Goal: Task Accomplishment & Management: Use online tool/utility

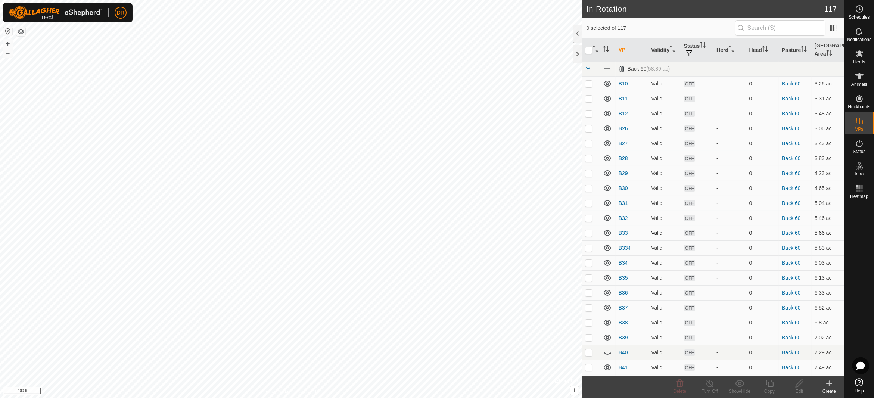
checkbox input "true"
checkbox input "false"
checkbox input "true"
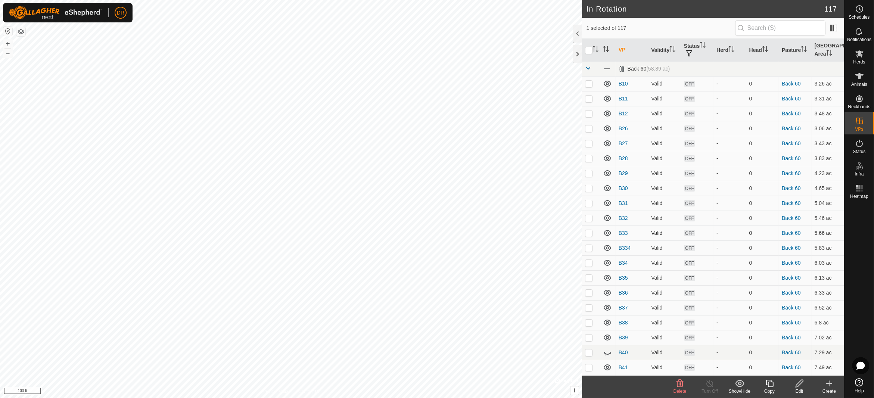
checkbox input "true"
checkbox input "false"
checkbox input "true"
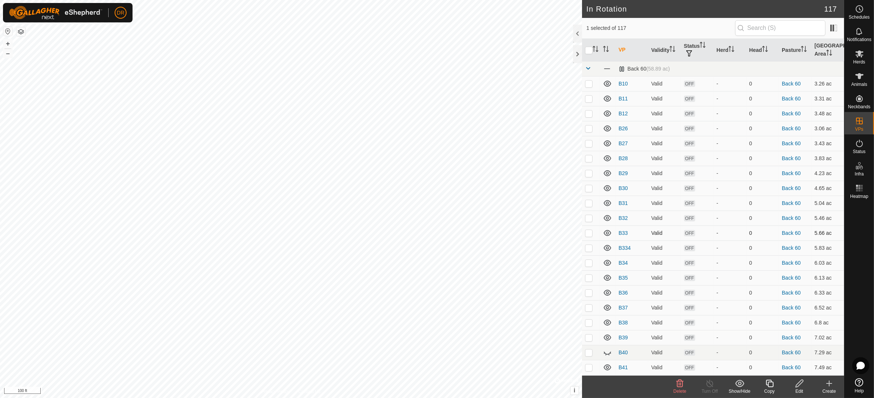
checkbox input "true"
checkbox input "false"
checkbox input "true"
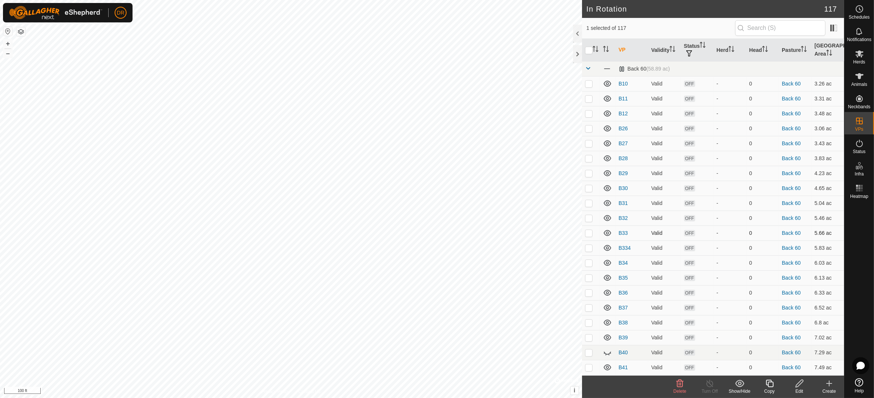
checkbox input "false"
checkbox input "true"
checkbox input "false"
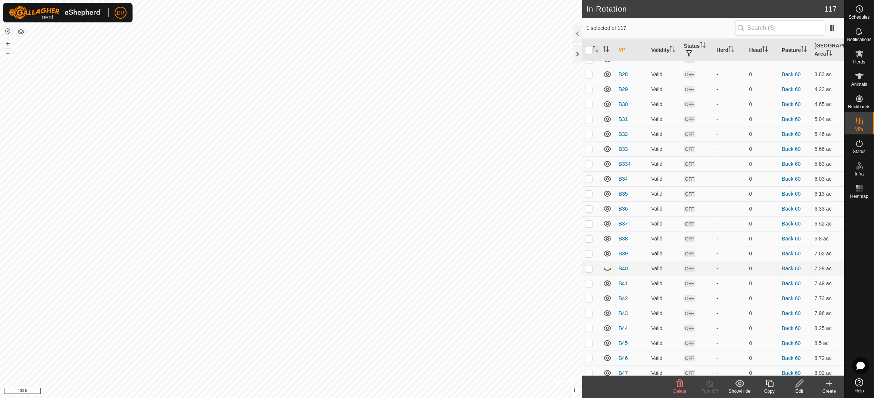
scroll to position [75, 0]
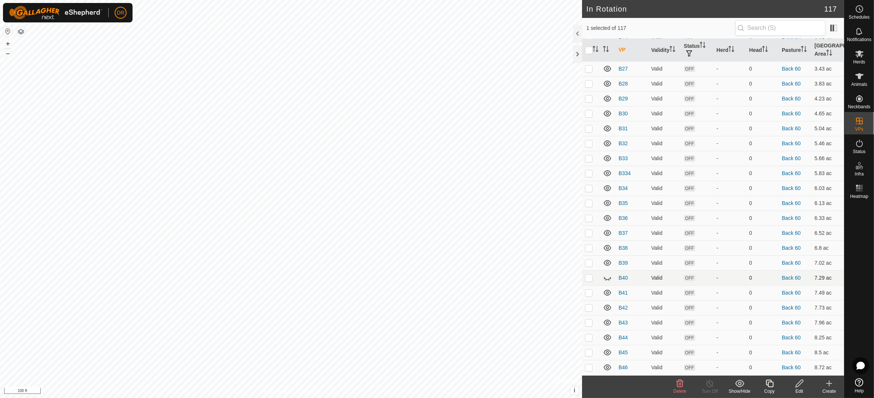
click at [556, 279] on icon at bounding box center [607, 277] width 9 height 9
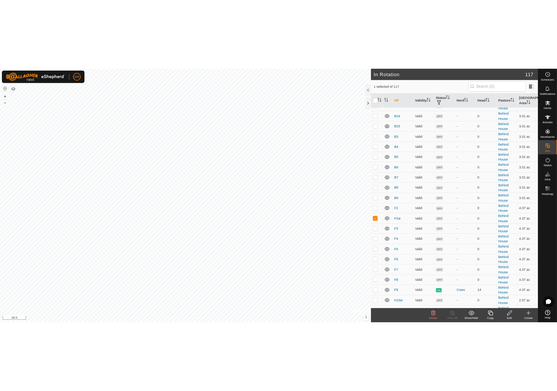
scroll to position [877, 0]
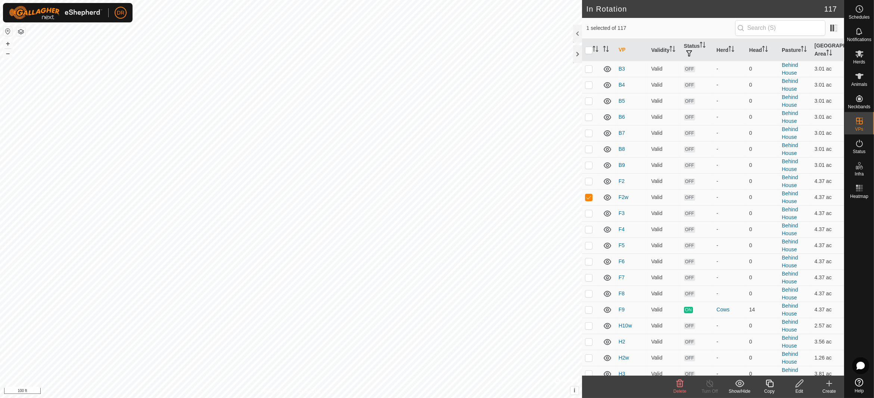
click at [556, 384] on icon at bounding box center [769, 383] width 9 height 9
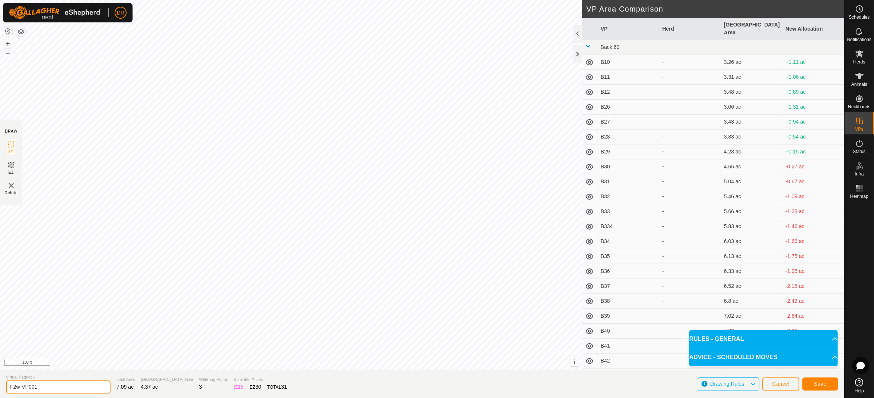
drag, startPoint x: 71, startPoint y: 384, endPoint x: 0, endPoint y: 391, distance: 70.9
click at [0, 391] on section "Virtual Paddock F2w-VP001 Total Area 7.09 ac Grazing Area 4.37 ac Watering Poin…" at bounding box center [422, 384] width 844 height 28
type input "F10"
click at [556, 382] on span "Save" at bounding box center [820, 384] width 13 height 6
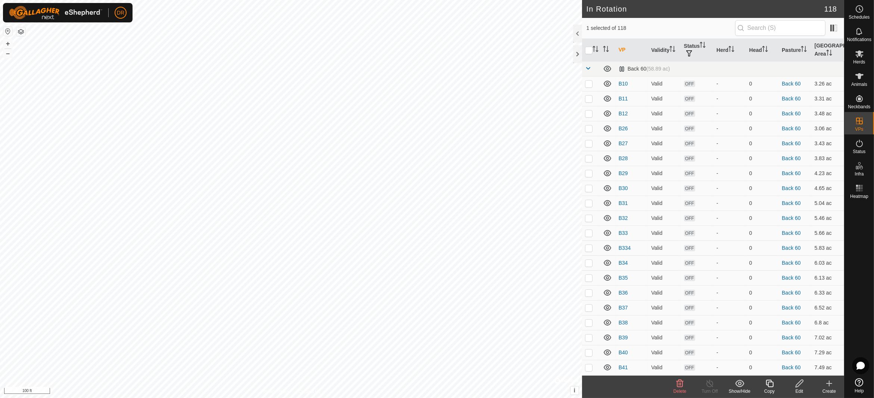
checkbox input "true"
click at [556, 389] on div "Copy" at bounding box center [770, 391] width 30 height 7
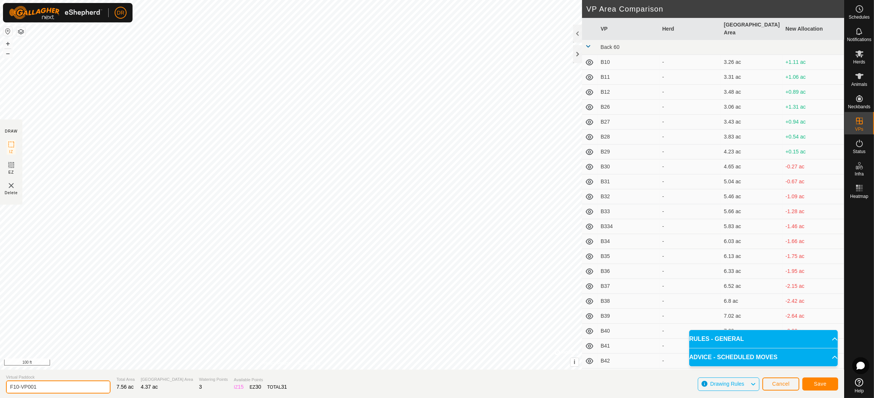
drag, startPoint x: 86, startPoint y: 391, endPoint x: 0, endPoint y: 387, distance: 86.0
click at [0, 387] on section "Virtual Paddock F10-VP001 Total Area 7.56 ac Grazing Area 4.37 ac Watering Poin…" at bounding box center [422, 384] width 844 height 28
type input "F11"
click at [556, 382] on span "Save" at bounding box center [820, 384] width 13 height 6
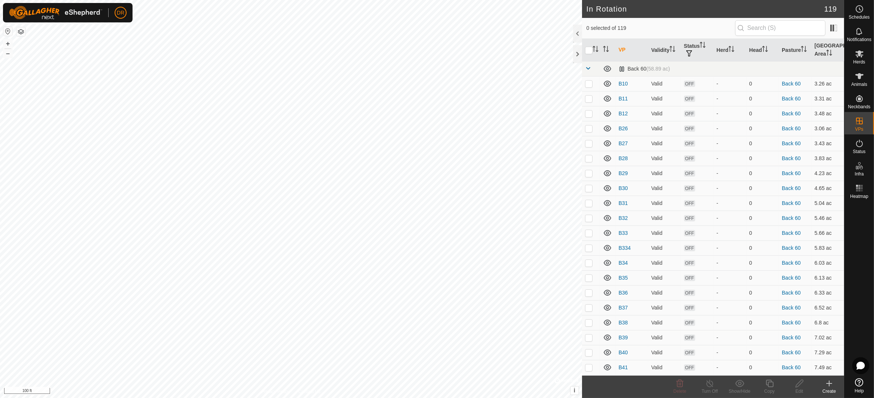
checkbox input "true"
click at [556, 386] on icon at bounding box center [769, 383] width 9 height 9
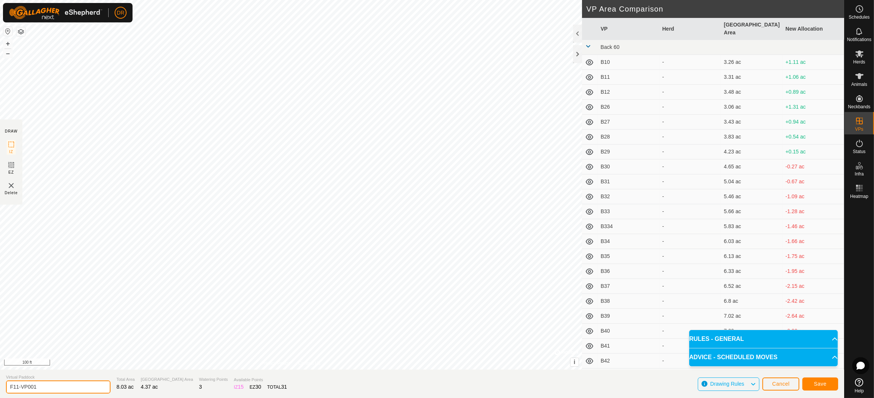
drag, startPoint x: 47, startPoint y: 389, endPoint x: 0, endPoint y: 388, distance: 47.1
click at [0, 388] on section "Virtual Paddock F11-VP001 Total Area 8.03 ac Grazing Area 4.37 ac Watering Poin…" at bounding box center [422, 384] width 844 height 28
type input "F12"
click at [556, 382] on button "Save" at bounding box center [821, 384] width 36 height 13
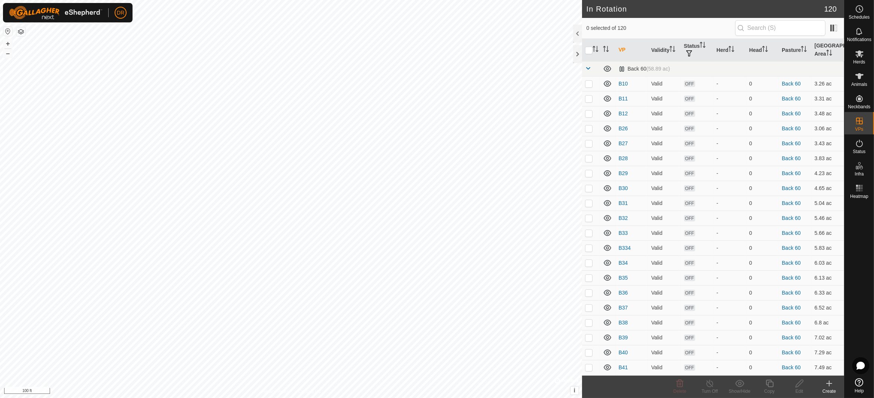
checkbox input "true"
click at [556, 387] on icon at bounding box center [769, 383] width 7 height 7
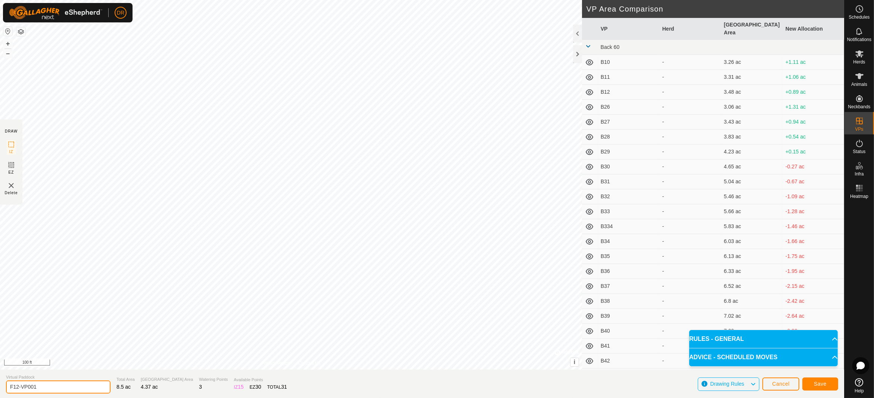
drag, startPoint x: 42, startPoint y: 384, endPoint x: 0, endPoint y: 381, distance: 42.0
click at [0, 381] on section "Virtual Paddock F12-VP001 Total Area 8.5 ac Grazing Area 4.37 ac Watering Point…" at bounding box center [422, 384] width 844 height 28
type input "F13"
click at [556, 383] on span "Save" at bounding box center [820, 384] width 13 height 6
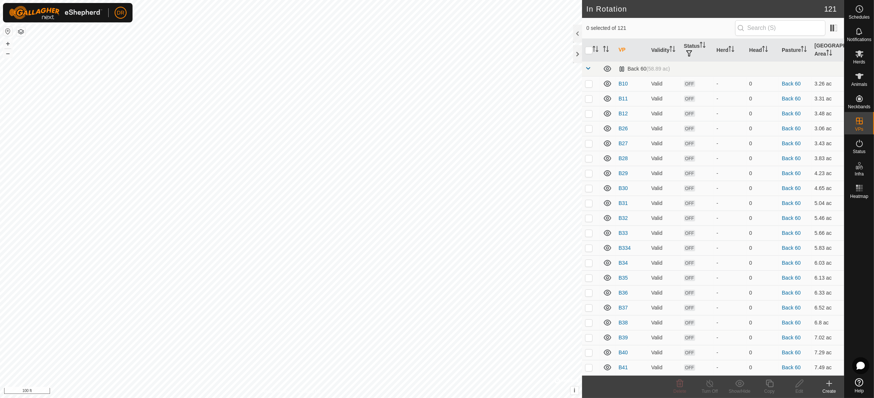
checkbox input "true"
click at [556, 390] on div "Copy" at bounding box center [770, 391] width 30 height 7
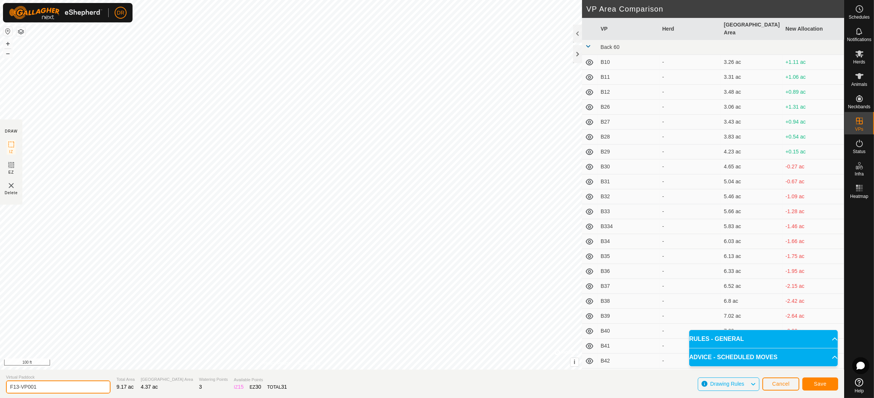
drag, startPoint x: 65, startPoint y: 384, endPoint x: 0, endPoint y: 386, distance: 65.4
click at [0, 386] on section "Virtual Paddock F13-VP001 Total Area 9.17 ac Grazing Area 4.37 ac Watering Poin…" at bounding box center [422, 384] width 844 height 28
type input "G"
type input "F14"
click at [556, 383] on span "Save" at bounding box center [820, 384] width 13 height 6
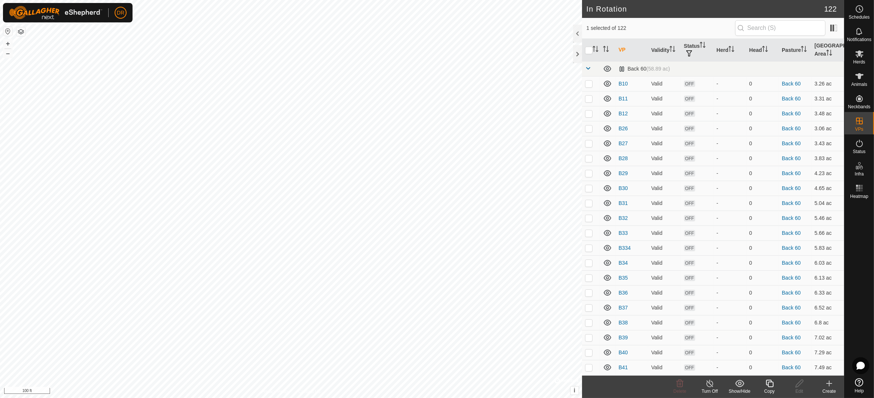
checkbox input "true"
checkbox input "false"
checkbox input "true"
checkbox input "false"
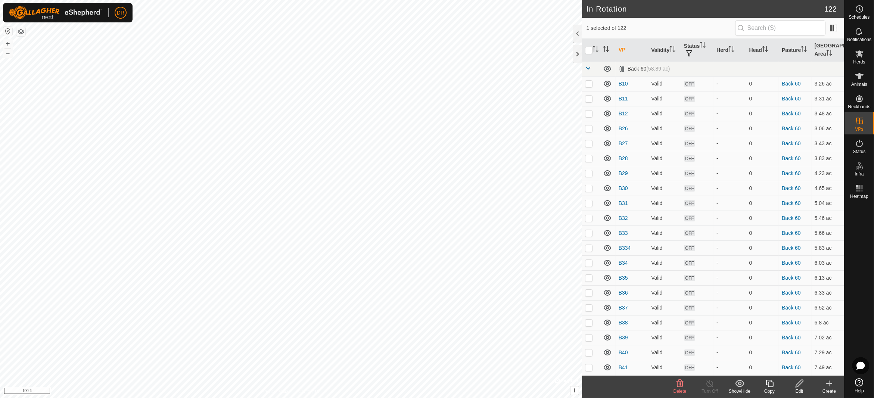
click at [556, 387] on icon at bounding box center [769, 383] width 7 height 7
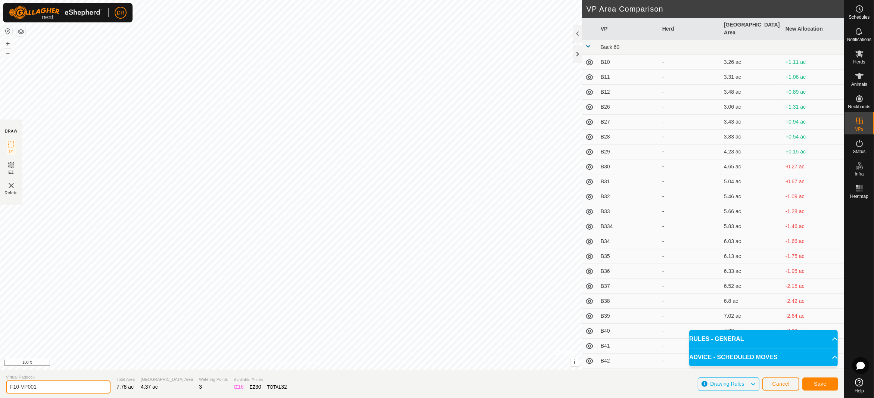
drag, startPoint x: 8, startPoint y: 385, endPoint x: 0, endPoint y: 386, distance: 7.9
click at [0, 386] on section "Virtual Paddock F10-VP001 Total Area 7.78 ac Grazing Area 4.37 ac Watering Poin…" at bounding box center [422, 384] width 844 height 28
type input "F15"
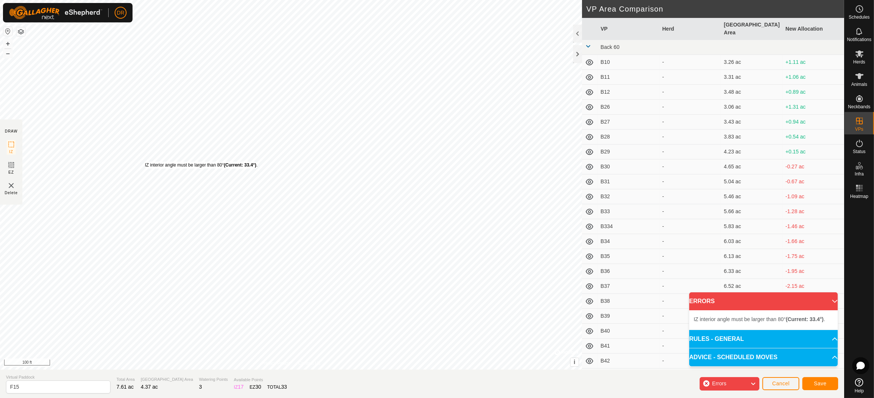
click at [145, 162] on div "IZ interior angle must be larger than 80° (Current: 33.4°) ." at bounding box center [201, 165] width 113 height 7
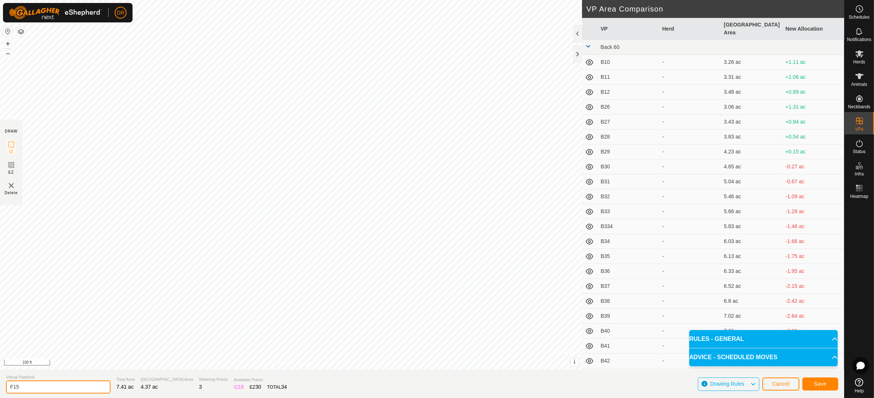
drag, startPoint x: 62, startPoint y: 389, endPoint x: 55, endPoint y: 388, distance: 7.2
click at [55, 388] on input "F15" at bounding box center [58, 387] width 105 height 13
click at [556, 383] on button "Save" at bounding box center [821, 384] width 36 height 13
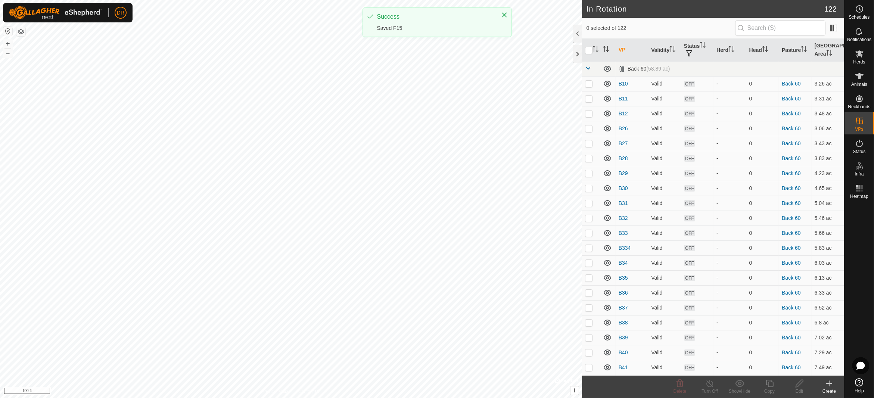
checkbox input "true"
click at [556, 387] on icon at bounding box center [769, 383] width 9 height 9
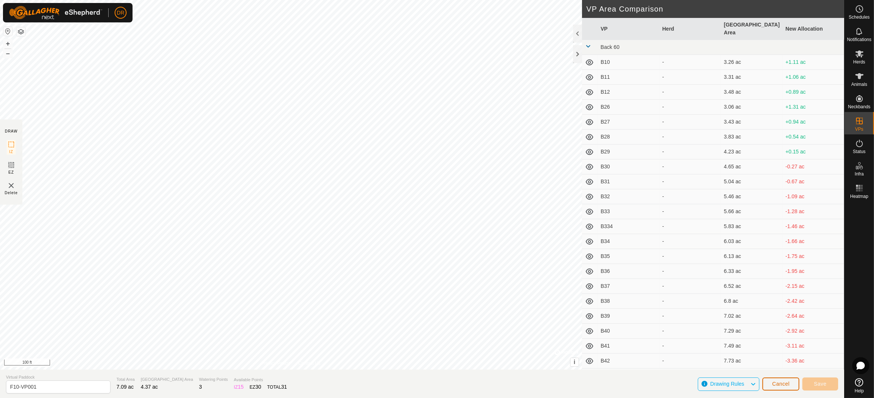
click at [556, 382] on span "Cancel" at bounding box center [781, 384] width 18 height 6
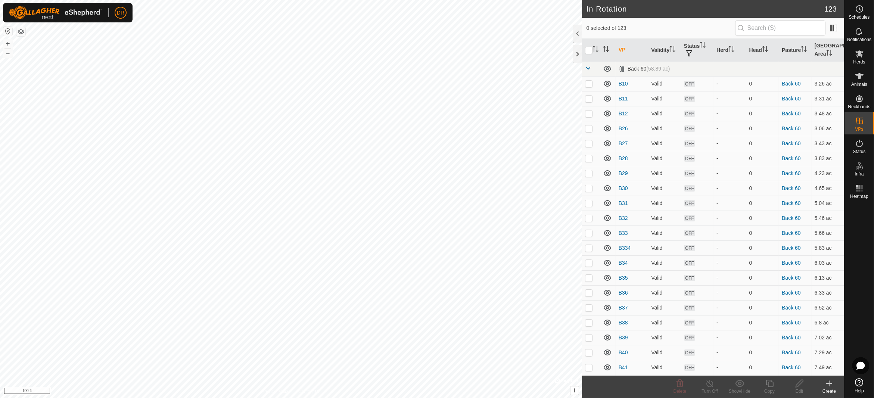
checkbox input "true"
click at [556, 389] on div "Copy" at bounding box center [770, 391] width 30 height 7
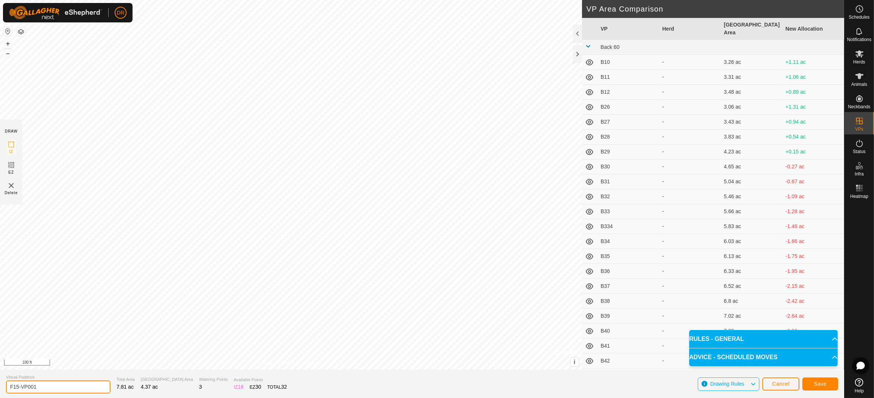
drag, startPoint x: 55, startPoint y: 385, endPoint x: 0, endPoint y: 388, distance: 54.6
click at [0, 388] on section "Virtual Paddock F15-VP001 Total Area 7.81 ac Grazing Area 4.37 ac Watering Poin…" at bounding box center [422, 384] width 844 height 28
type input "F16"
click at [556, 387] on span "Save" at bounding box center [820, 384] width 13 height 6
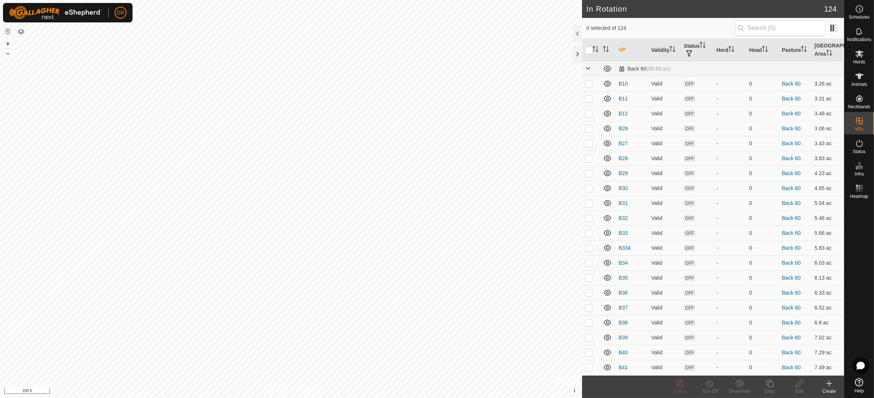
checkbox input "true"
click at [556, 385] on icon at bounding box center [769, 383] width 9 height 9
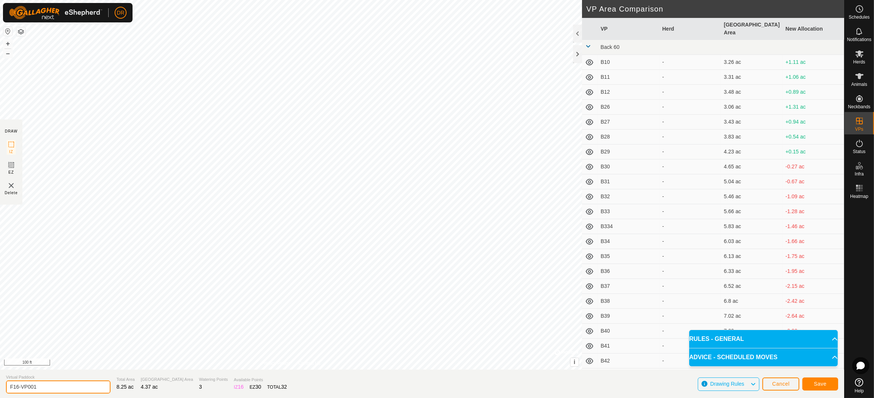
drag, startPoint x: 45, startPoint y: 388, endPoint x: 0, endPoint y: 379, distance: 46.1
click at [0, 379] on section "Virtual Paddock F16-VP001 Total Area 8.25 ac Grazing Area 4.37 ac Watering Poin…" at bounding box center [422, 384] width 844 height 28
type input "F17"
click at [556, 385] on span "Save" at bounding box center [820, 384] width 13 height 6
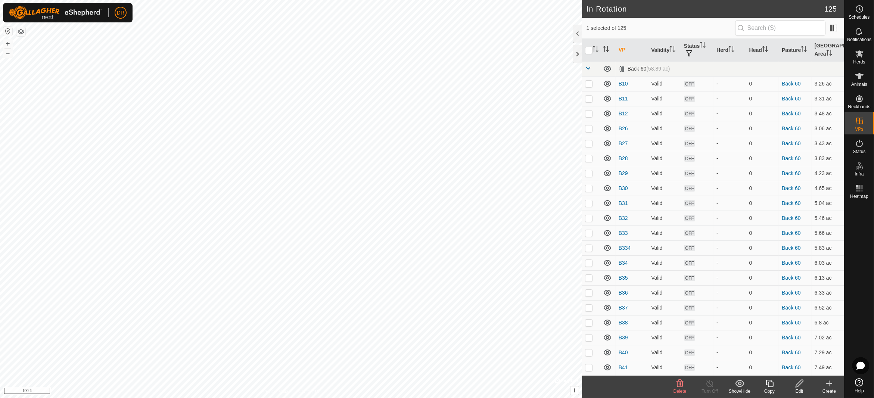
checkbox input "true"
click at [556, 387] on icon at bounding box center [769, 383] width 9 height 9
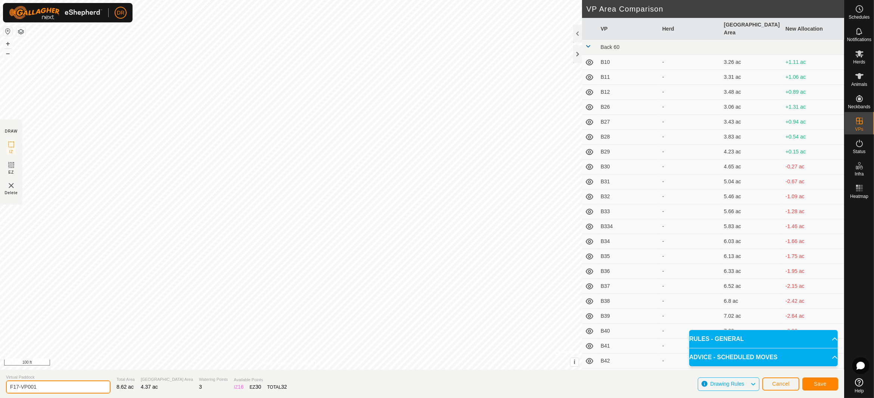
drag, startPoint x: 50, startPoint y: 390, endPoint x: 0, endPoint y: 384, distance: 50.0
click at [0, 384] on section "Virtual Paddock F17-VP001 Total Area 8.62 ac Grazing Area 4.37 ac Watering Poin…" at bounding box center [422, 384] width 844 height 28
type input "F18"
click at [556, 384] on span "Save" at bounding box center [820, 384] width 13 height 6
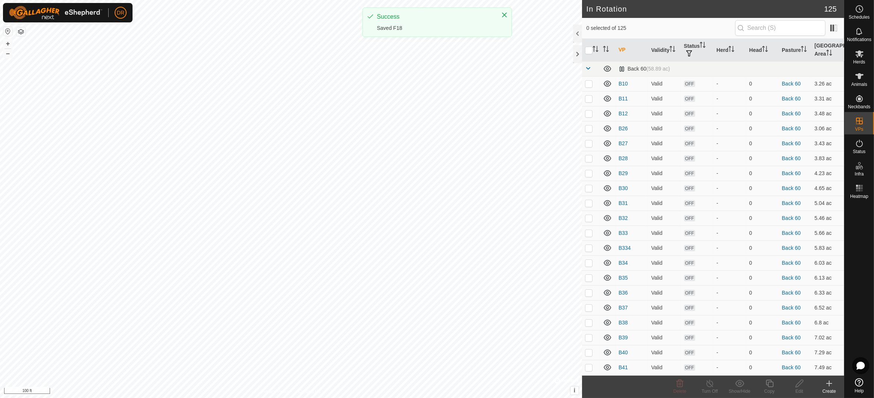
checkbox input "true"
click at [556, 391] on div "Copy" at bounding box center [770, 391] width 30 height 7
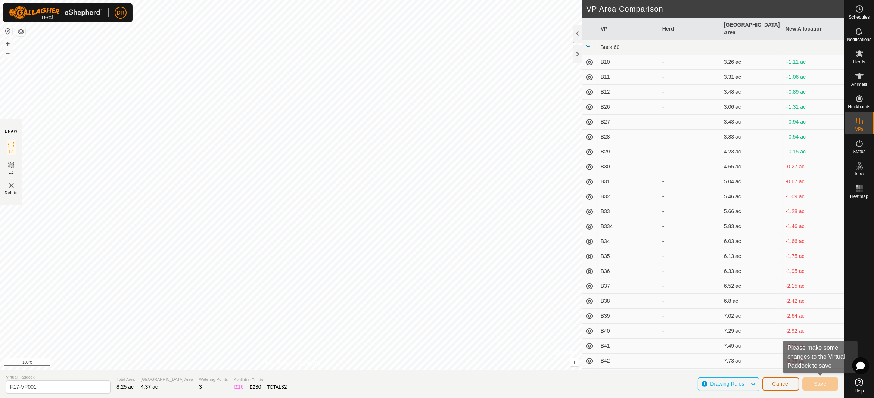
click at [556, 386] on span "Cancel" at bounding box center [781, 384] width 18 height 6
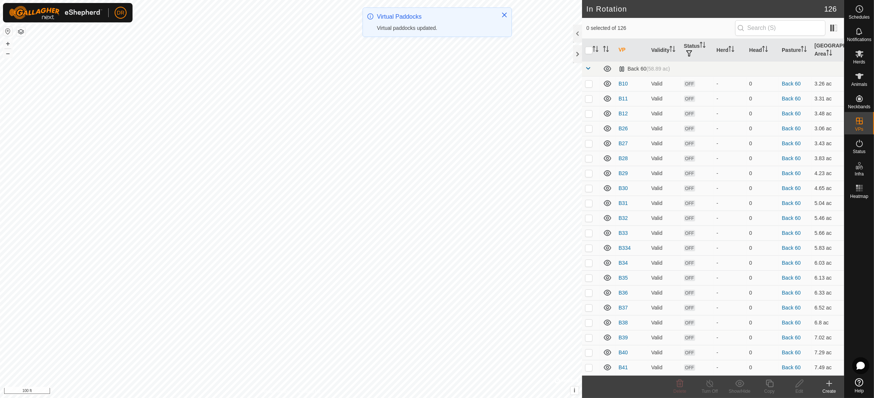
checkbox input "true"
click at [556, 385] on icon at bounding box center [769, 383] width 9 height 9
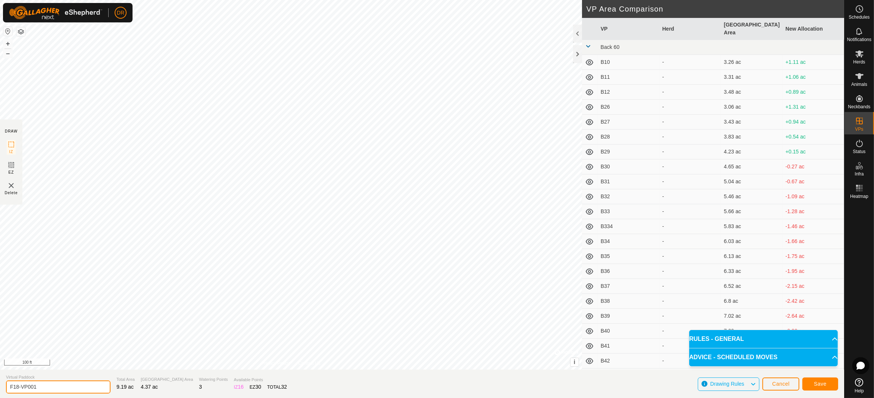
drag, startPoint x: 50, startPoint y: 388, endPoint x: 0, endPoint y: 390, distance: 49.7
click at [0, 390] on section "Virtual Paddock F18-VP001 Total Area 9.19 ac Grazing Area 4.37 ac Watering Poin…" at bounding box center [422, 384] width 844 height 28
type input "F19"
click at [556, 385] on span "Save" at bounding box center [820, 384] width 13 height 6
